Goal: Understand process/instructions

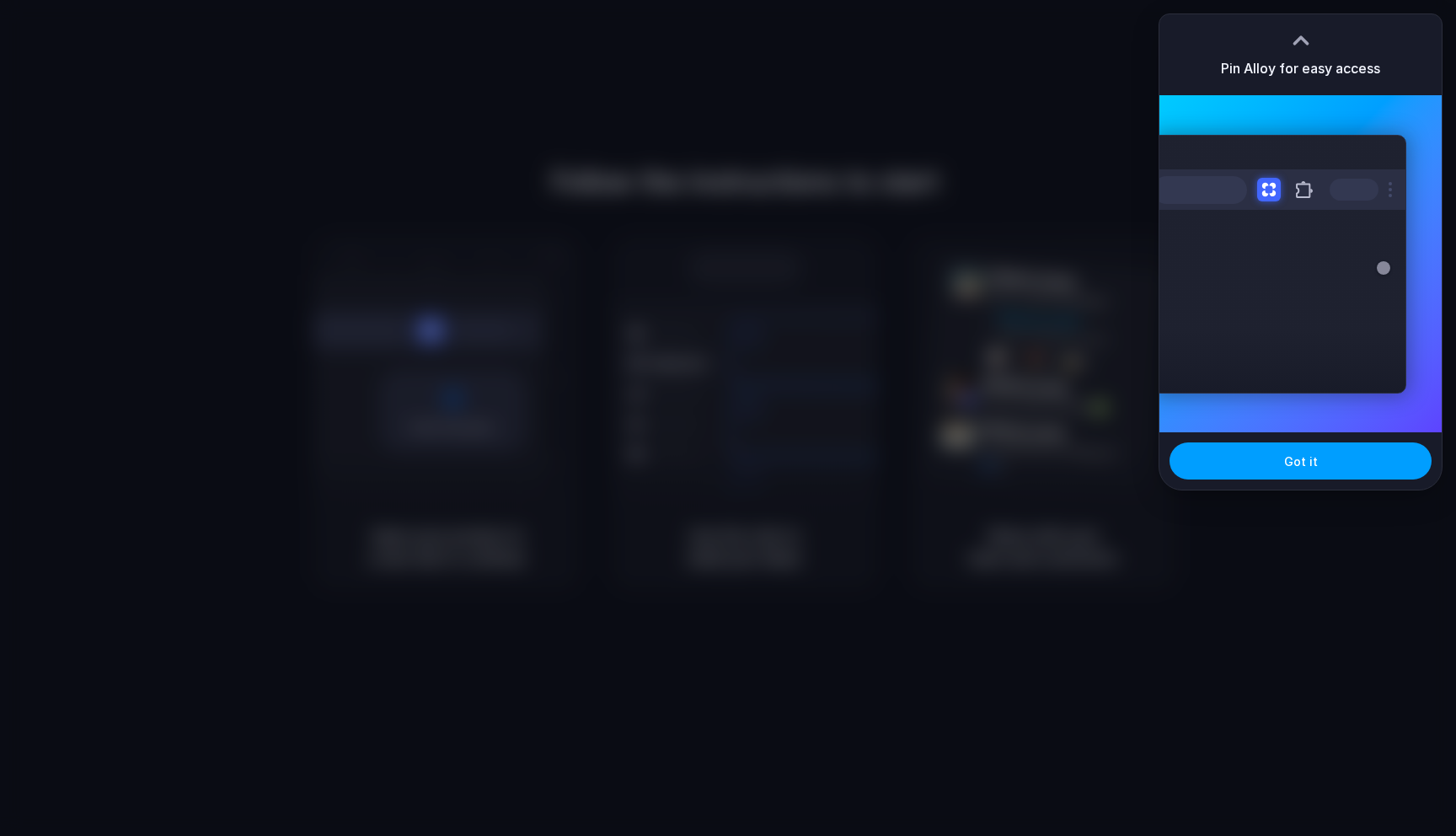
click at [1314, 461] on span "Got it" at bounding box center [1301, 461] width 34 height 18
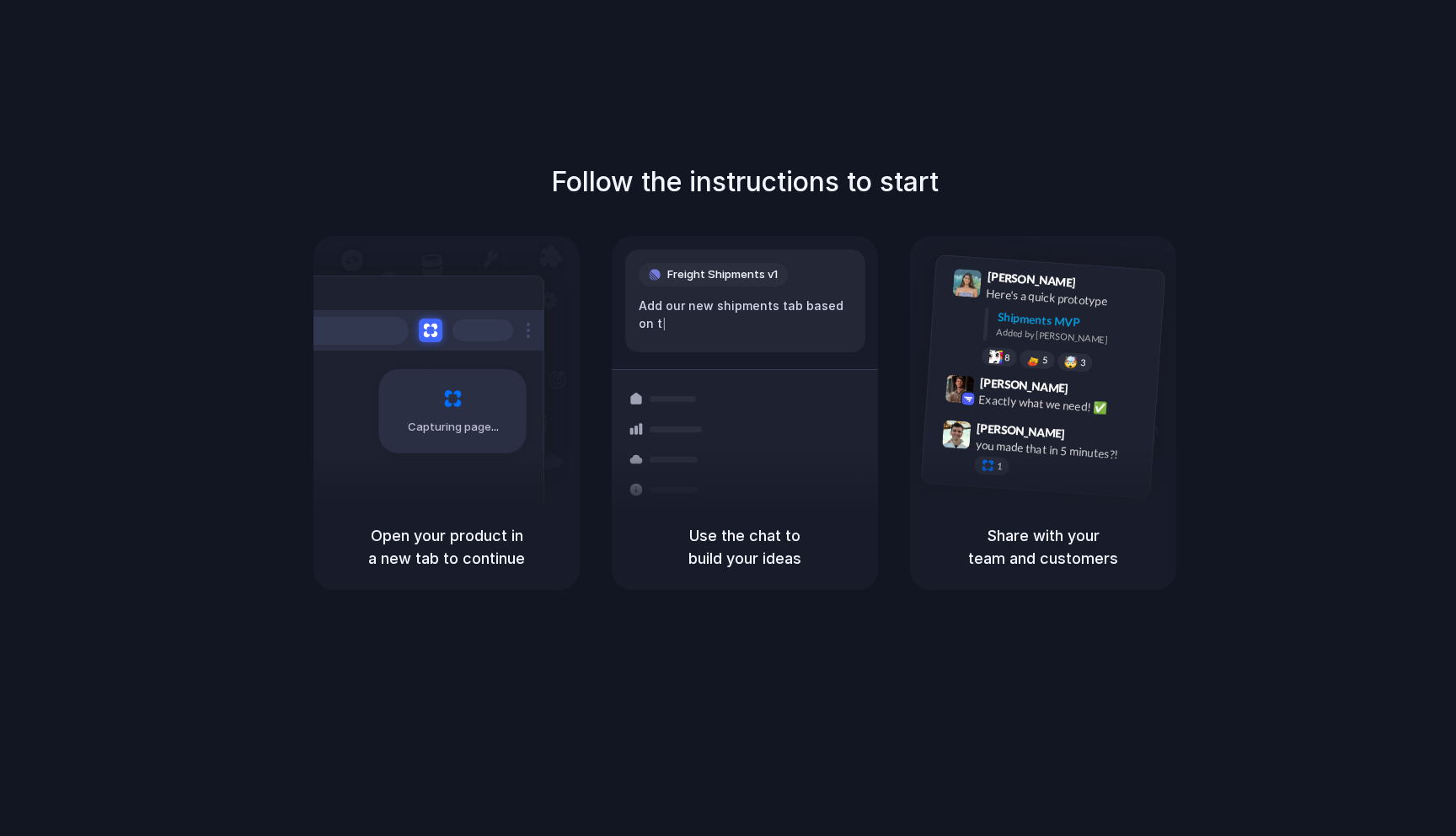
click at [1272, 286] on div "Follow the instructions to start Capturing page Open your product in a new tab …" at bounding box center [745, 375] width 1456 height 428
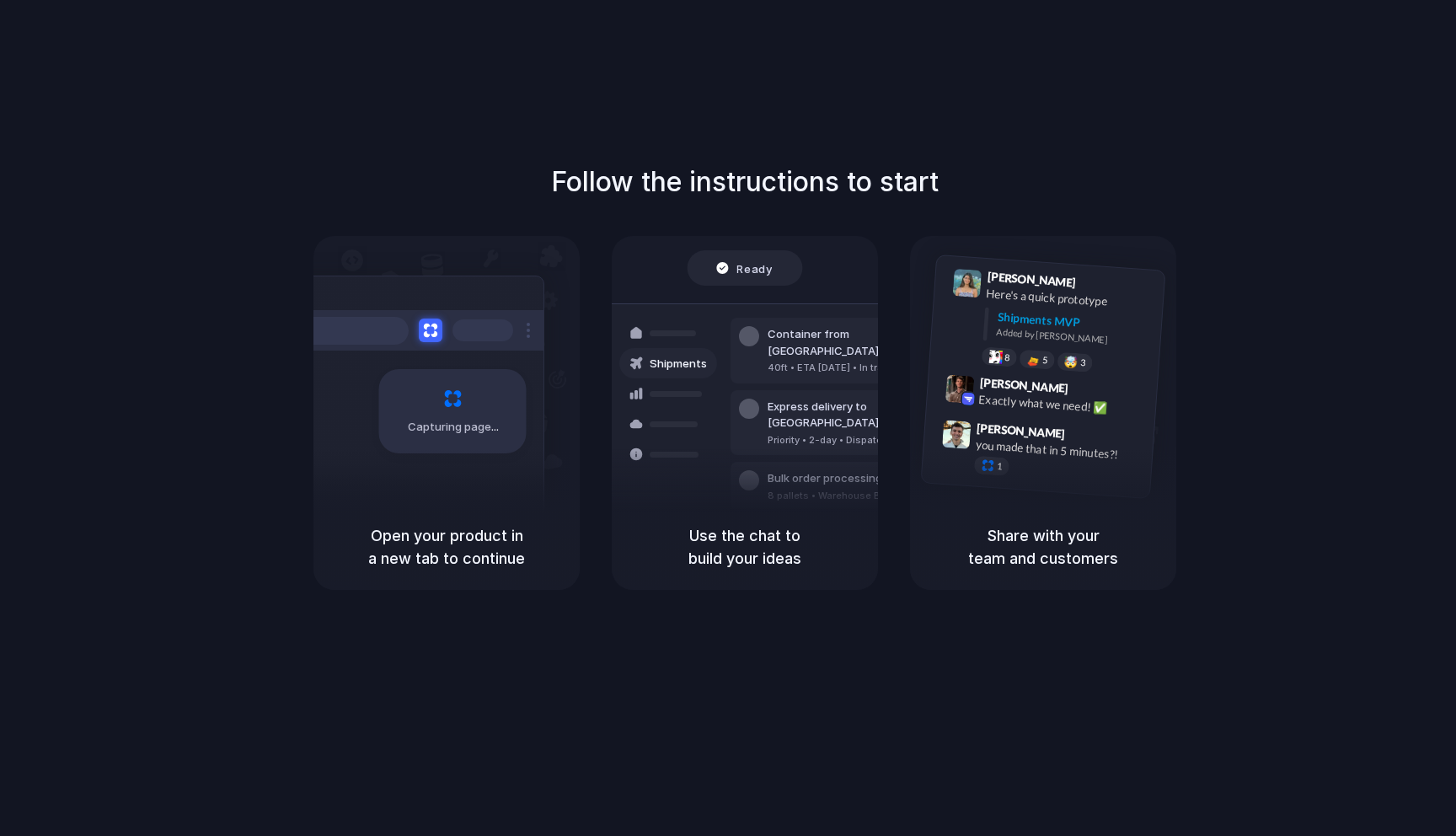
click at [1272, 126] on div "Follow the instructions to start Capturing page Open your product in a new tab …" at bounding box center [745, 435] width 1490 height 870
